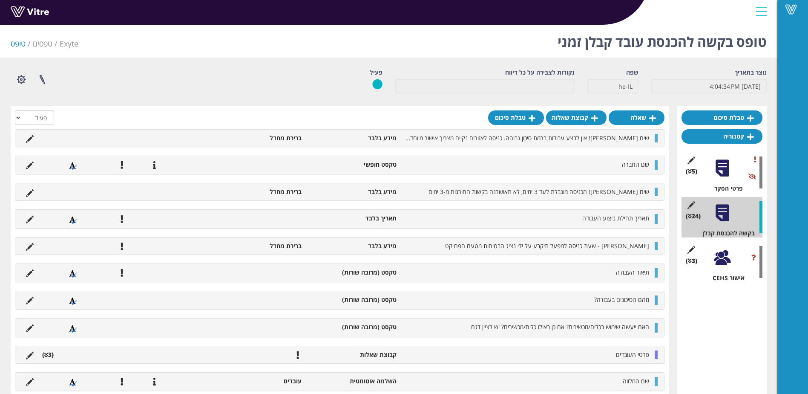
click at [20, 43] on li "טופס" at bounding box center [22, 43] width 22 height 11
click at [17, 43] on li "טופס" at bounding box center [22, 43] width 22 height 11
click at [50, 41] on link "טפסים" at bounding box center [43, 43] width 20 height 10
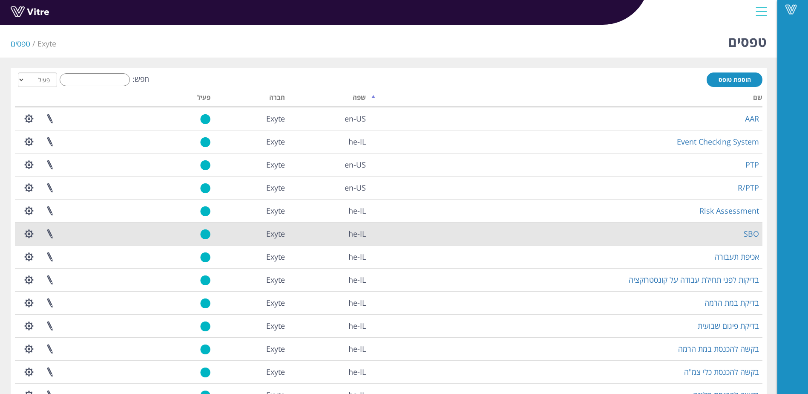
click at [742, 229] on td "SBO" at bounding box center [565, 233] width 393 height 23
click at [747, 230] on link "SBO" at bounding box center [751, 233] width 15 height 10
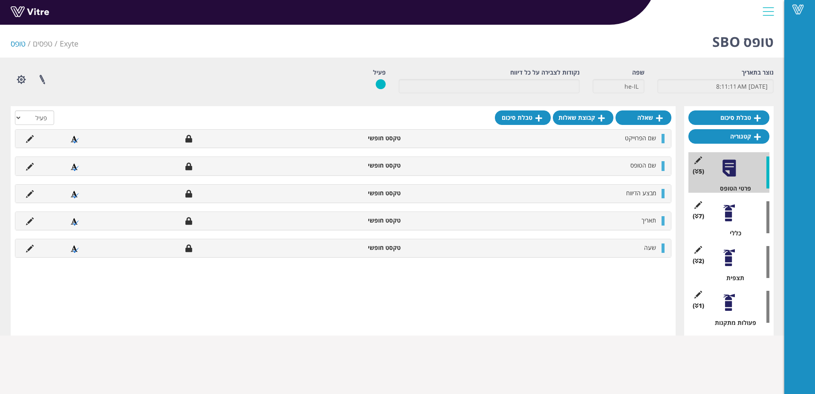
click at [726, 217] on div at bounding box center [728, 212] width 19 height 19
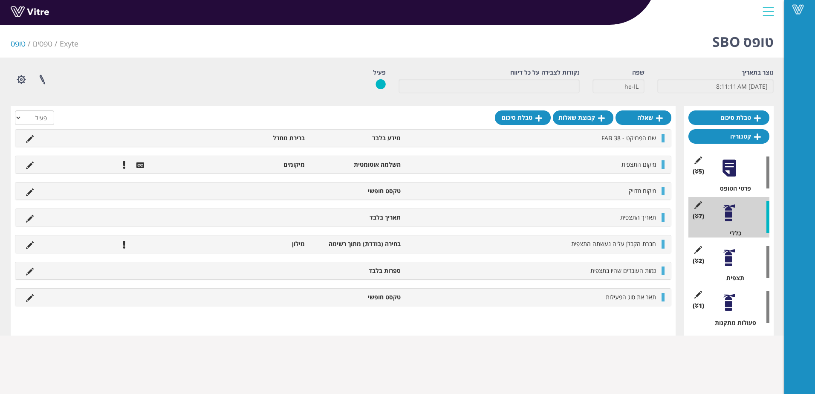
click at [730, 256] on div at bounding box center [728, 257] width 19 height 19
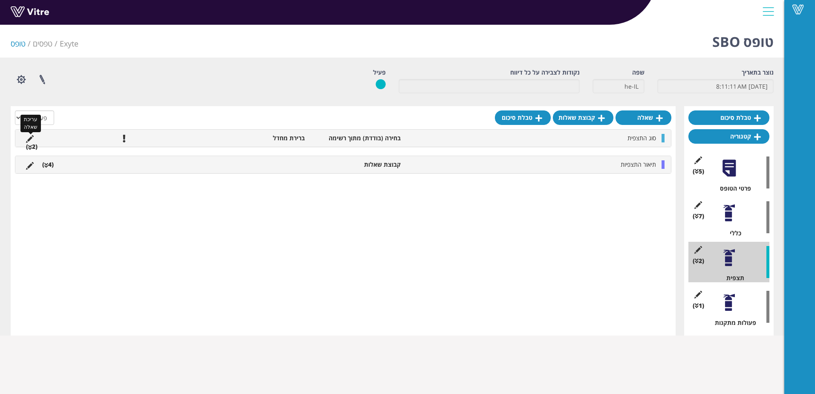
click at [29, 138] on icon at bounding box center [30, 139] width 8 height 8
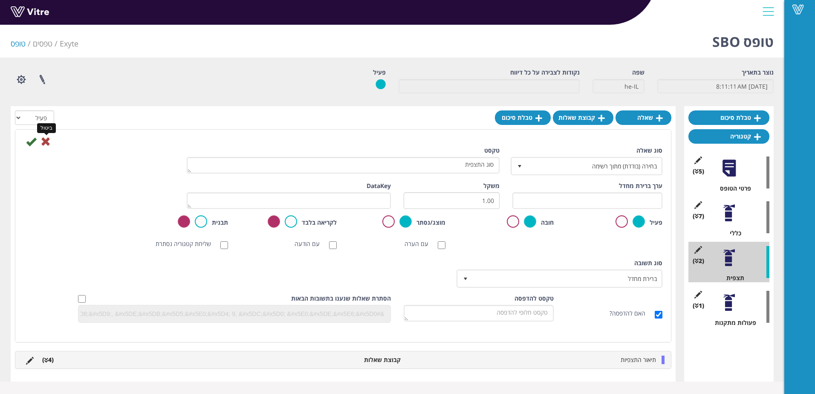
click at [46, 142] on icon at bounding box center [45, 141] width 10 height 10
